Goal: Transaction & Acquisition: Purchase product/service

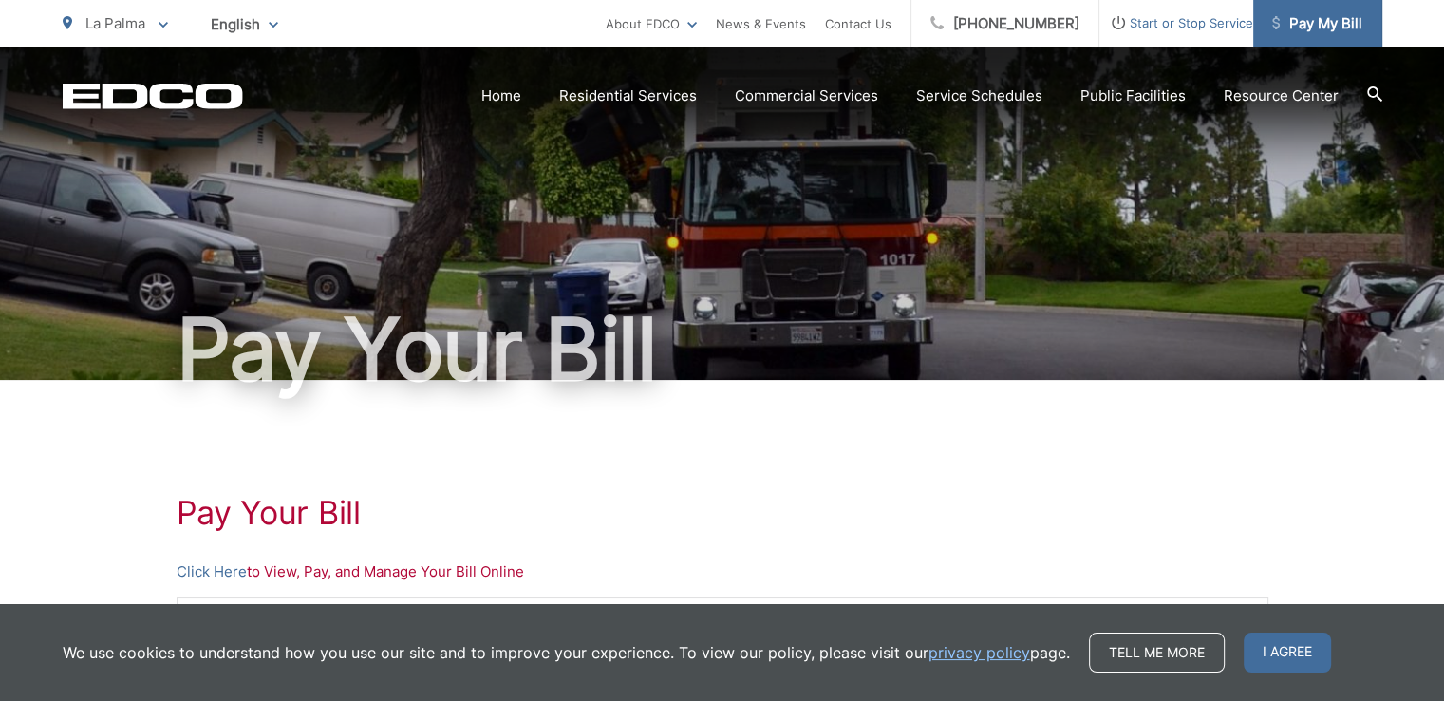
click at [1299, 24] on span "Pay My Bill" at bounding box center [1317, 23] width 90 height 23
click at [1277, 651] on span "I agree" at bounding box center [1287, 652] width 87 height 40
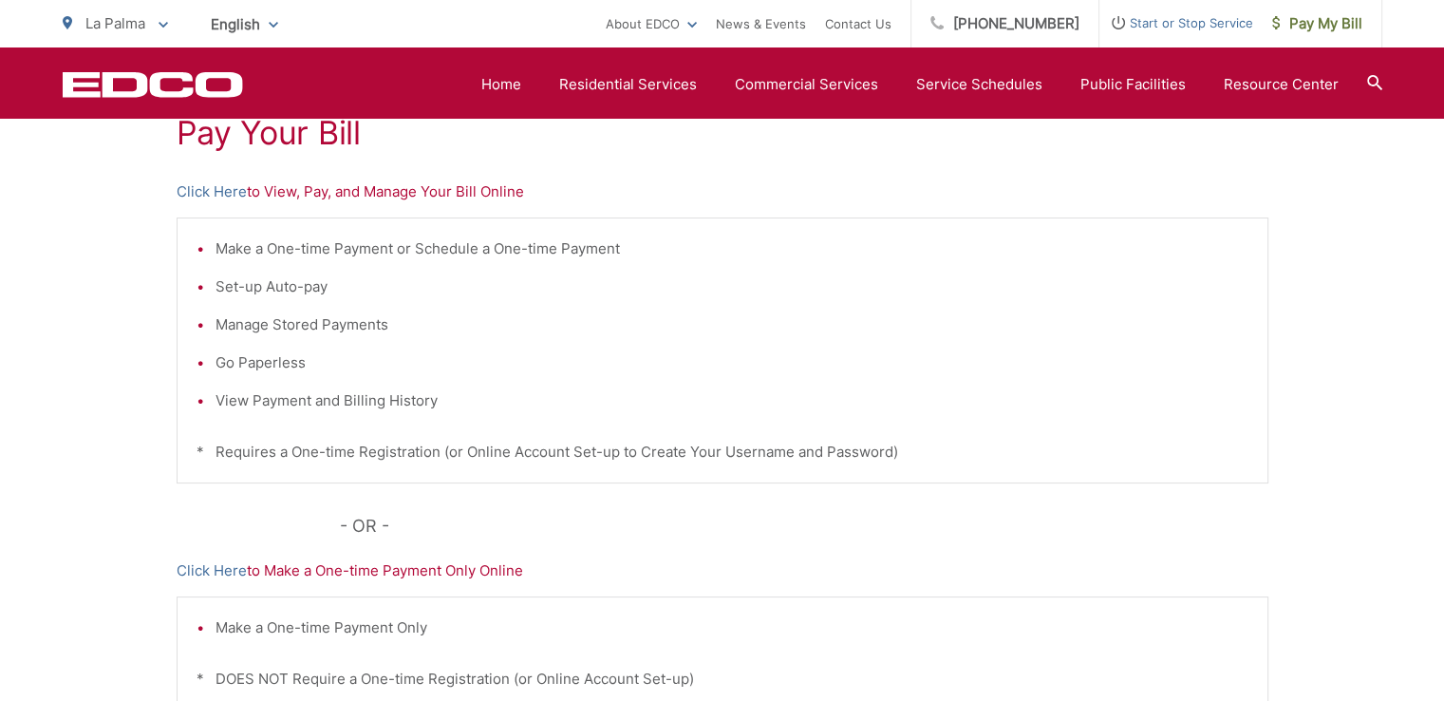
scroll to position [475, 0]
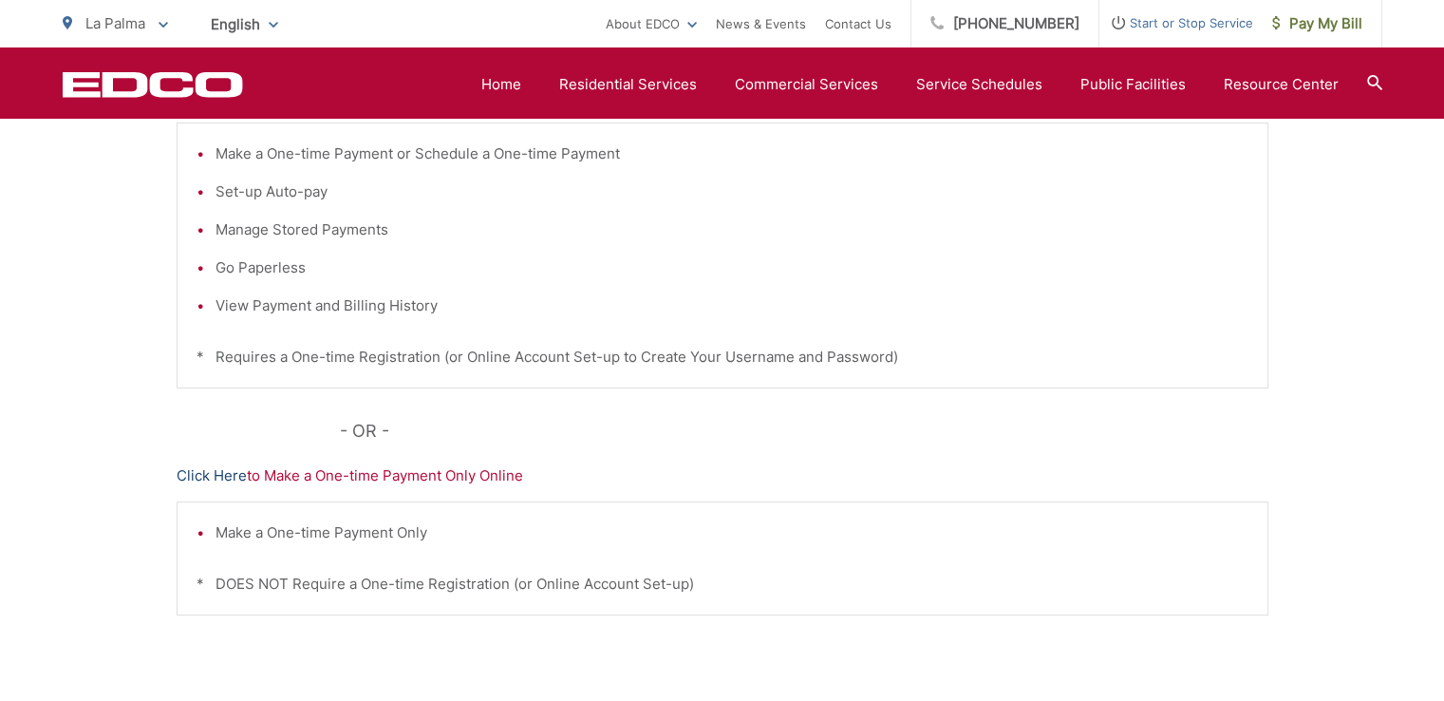
click at [231, 475] on link "Click Here" at bounding box center [212, 475] width 70 height 23
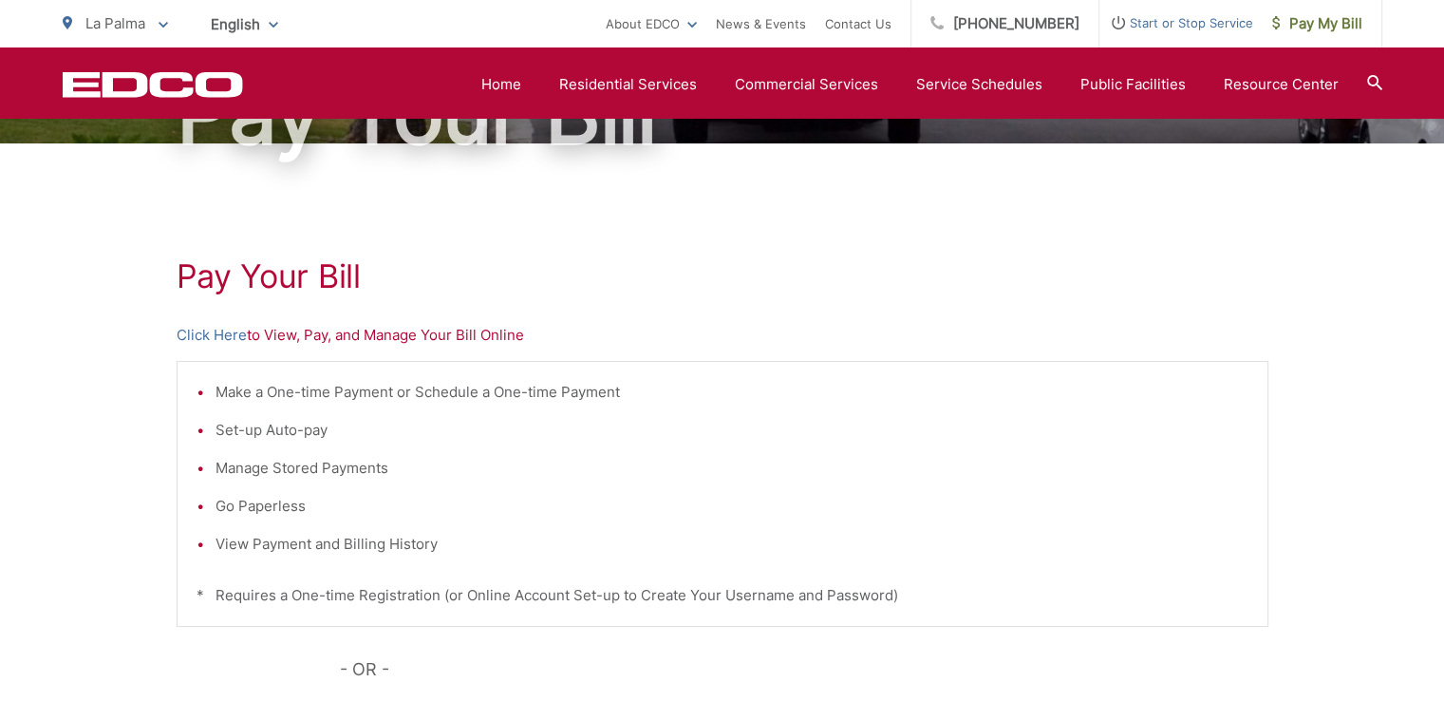
scroll to position [190, 0]
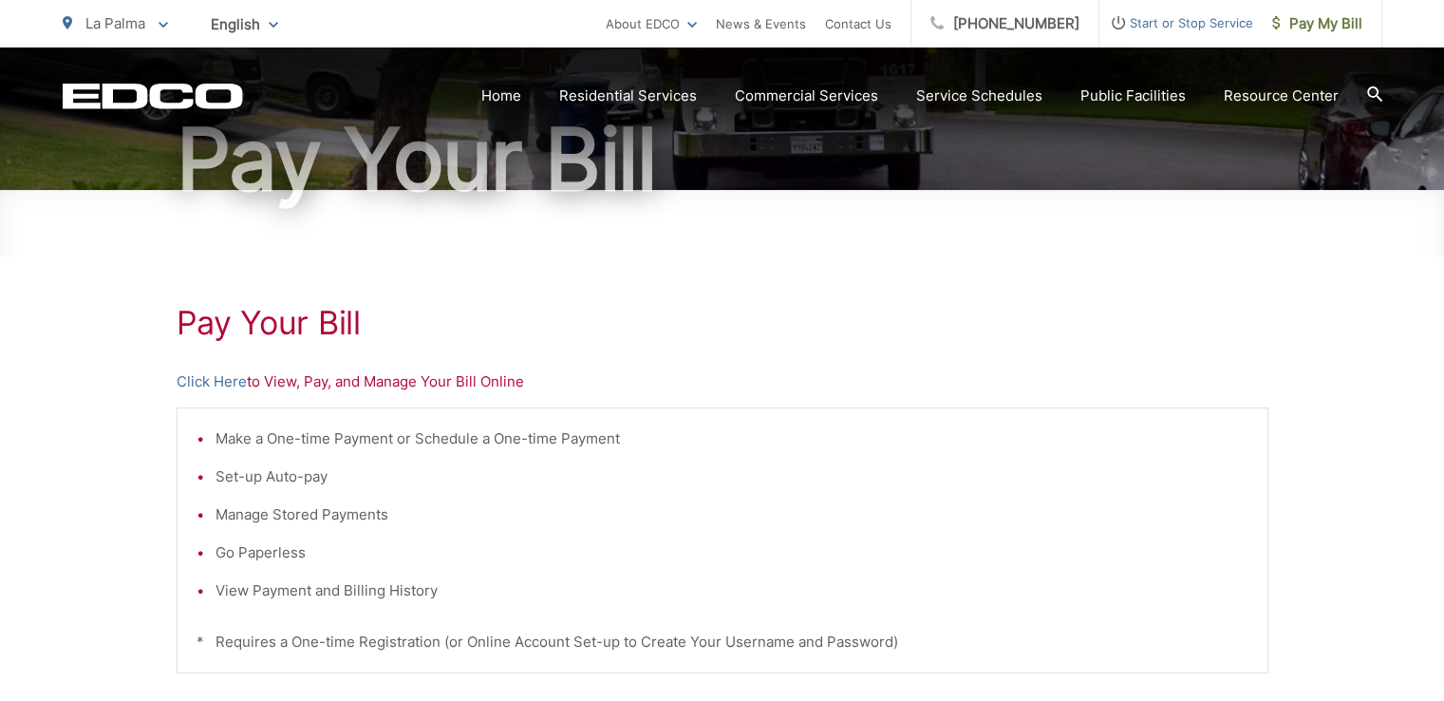
click at [166, 24] on icon at bounding box center [163, 25] width 9 height 6
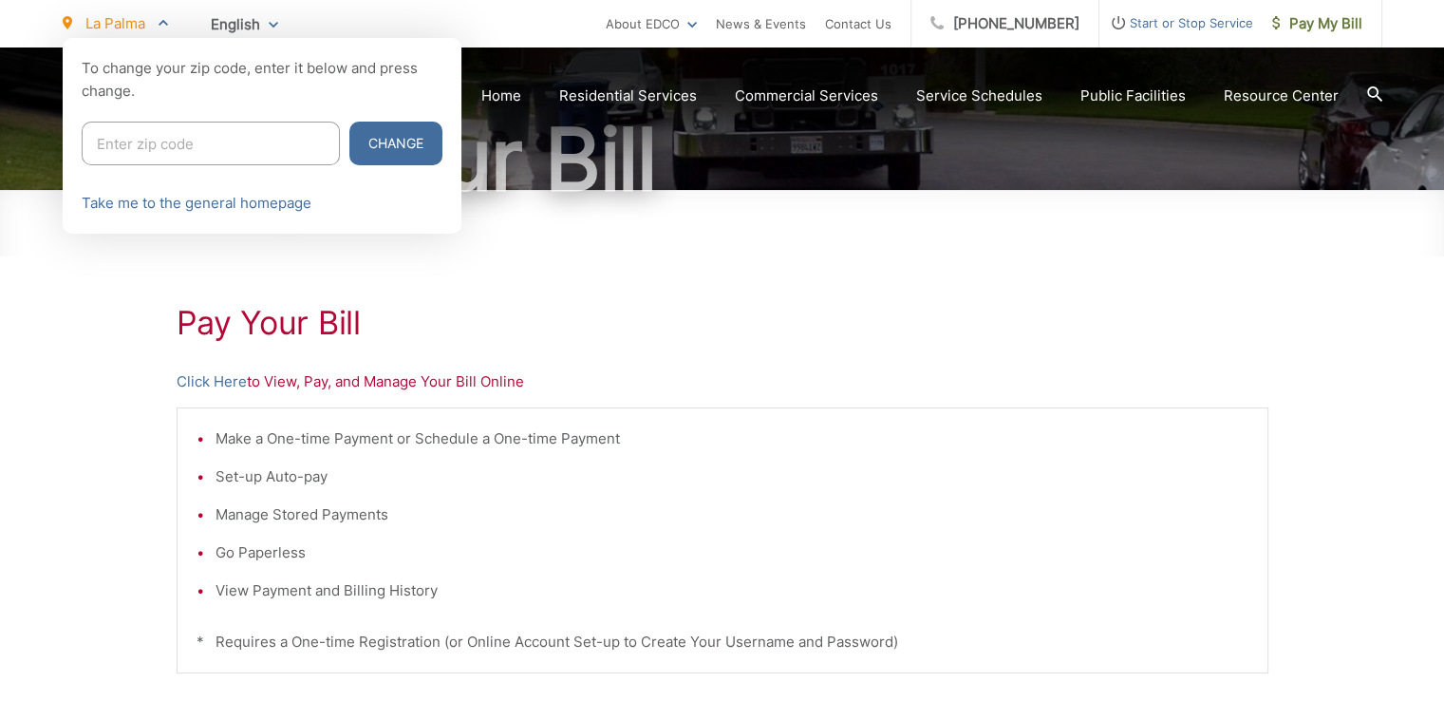
click at [154, 145] on input "Enter zip code" at bounding box center [211, 144] width 258 height 44
type input "92064"
click at [349, 147] on button "Change" at bounding box center [395, 144] width 93 height 44
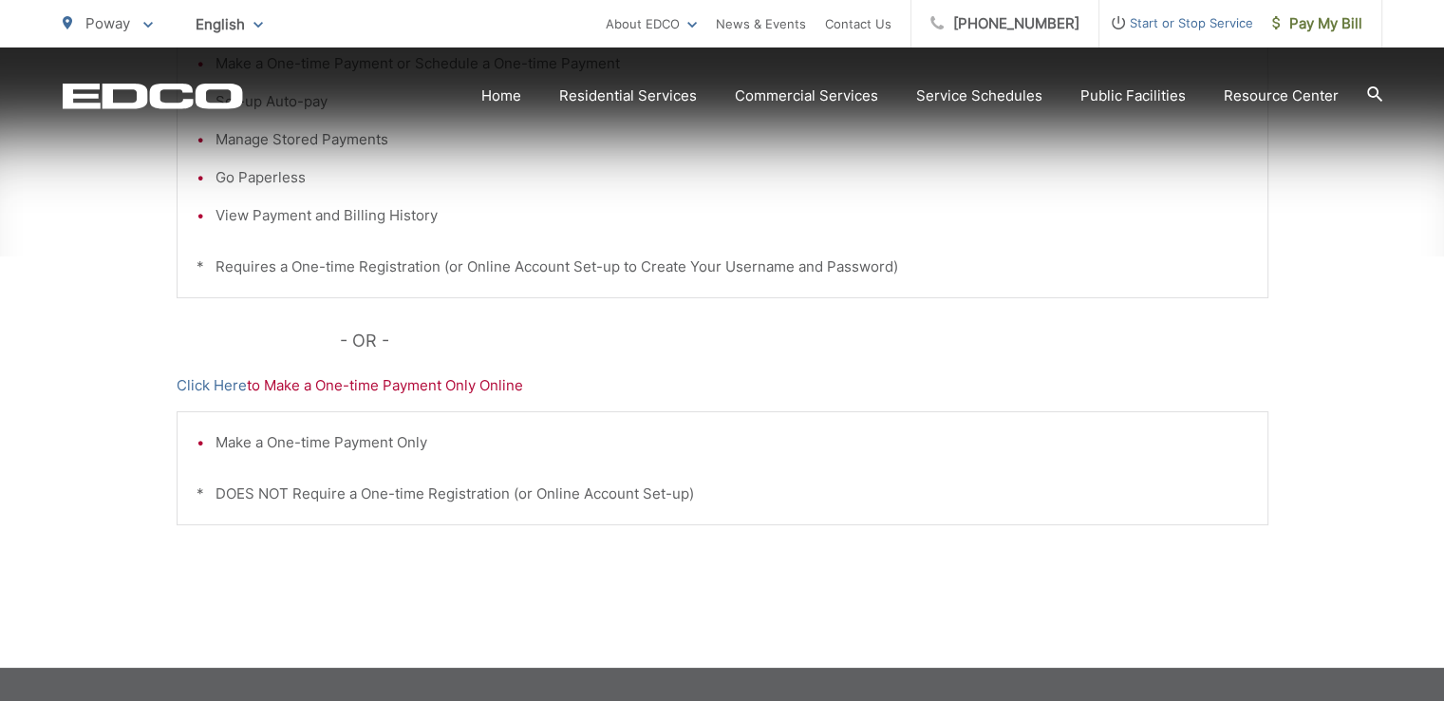
scroll to position [570, 0]
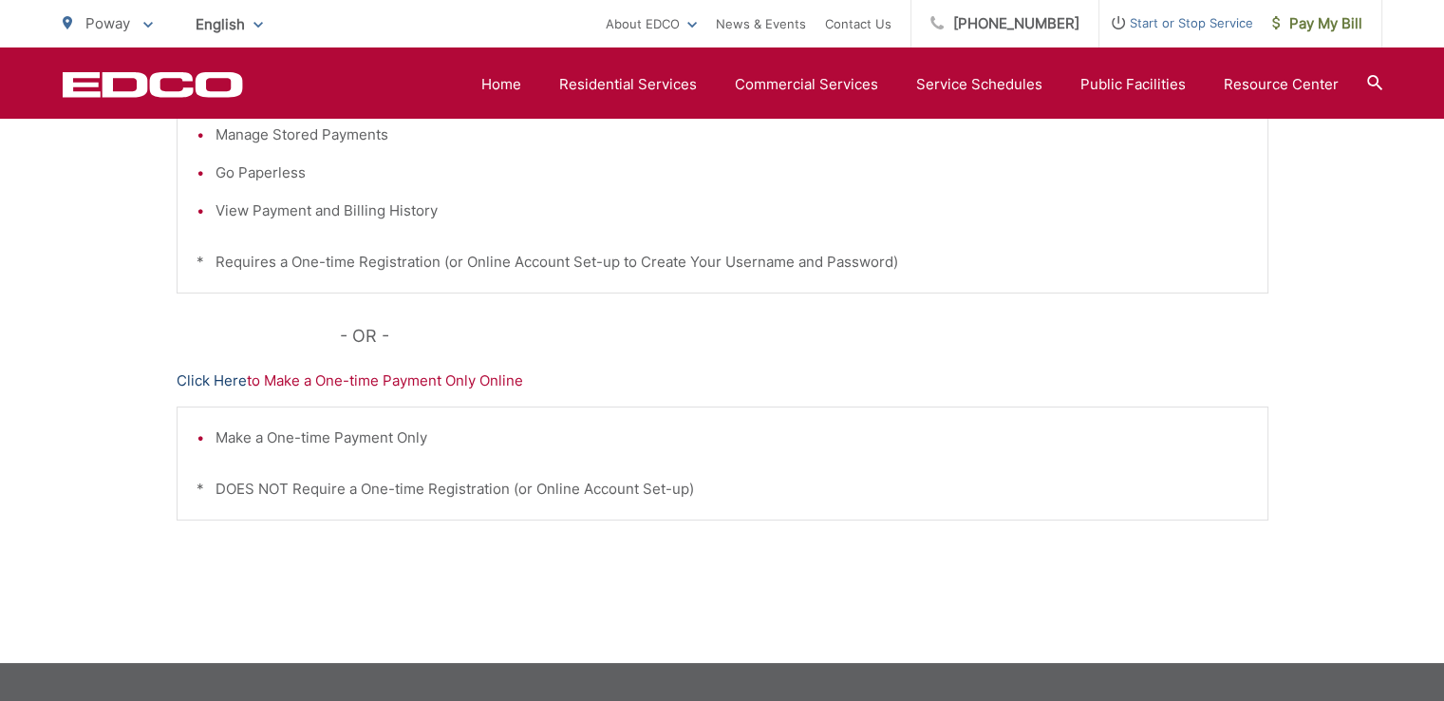
click at [215, 380] on link "Click Here" at bounding box center [212, 380] width 70 height 23
